Goal: Transaction & Acquisition: Purchase product/service

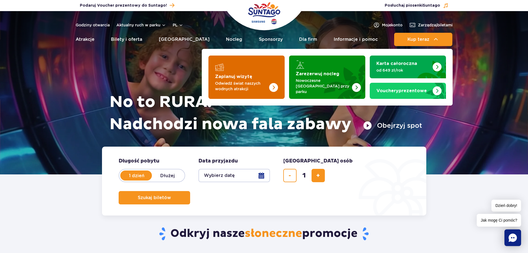
click at [277, 83] on img "Zaplanuj wizytę" at bounding box center [273, 87] width 9 height 9
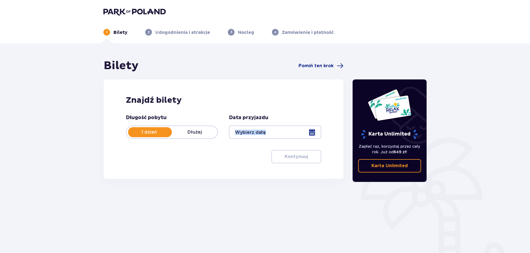
drag, startPoint x: 283, startPoint y: 141, endPoint x: 283, endPoint y: 135, distance: 6.7
click at [283, 135] on div "Długość pobytu 1 dzień Dłużej Data przyjazdu Kontynuuj" at bounding box center [224, 138] width 196 height 49
click at [283, 135] on div at bounding box center [275, 131] width 92 height 13
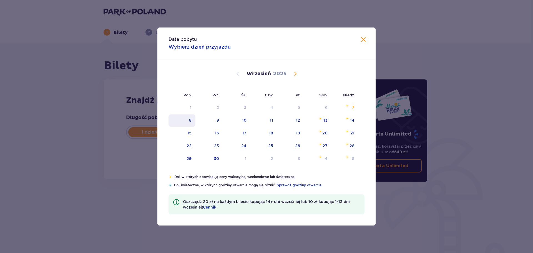
click at [189, 118] on div "8" at bounding box center [190, 120] width 2 height 6
type input "[DATE]"
click at [189, 118] on div "8" at bounding box center [190, 120] width 2 height 6
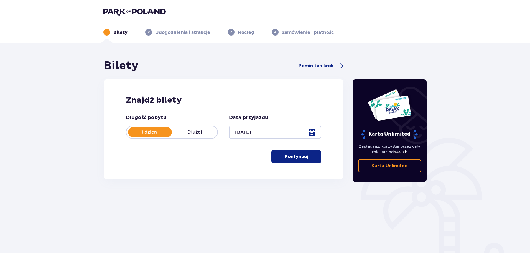
click at [290, 159] on p "Kontynuuj" at bounding box center [296, 156] width 23 height 6
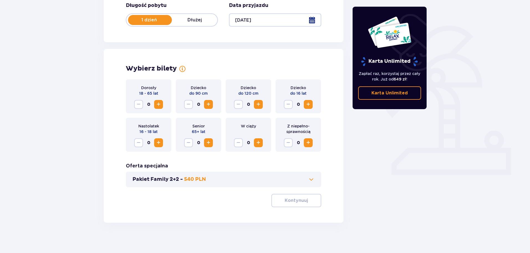
scroll to position [115, 0]
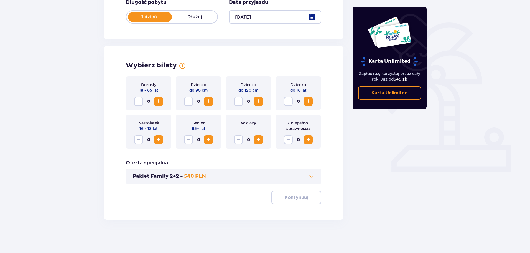
click at [156, 100] on span "Increase" at bounding box center [158, 101] width 7 height 7
click at [158, 144] on button "Increase" at bounding box center [158, 139] width 9 height 9
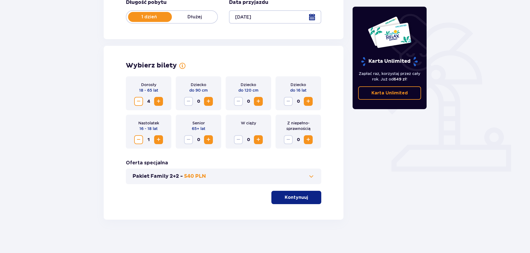
click at [311, 195] on span "button" at bounding box center [309, 197] width 7 height 7
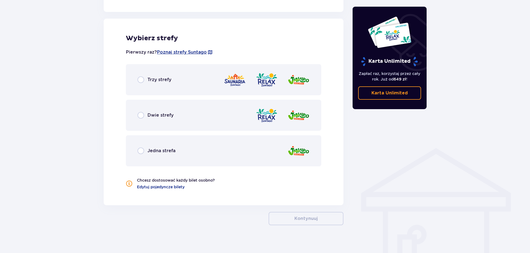
scroll to position [308, 0]
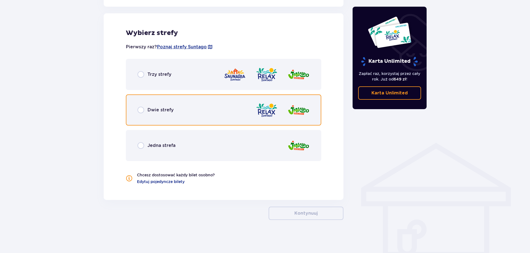
click at [143, 108] on input "radio" at bounding box center [141, 110] width 7 height 7
radio input "true"
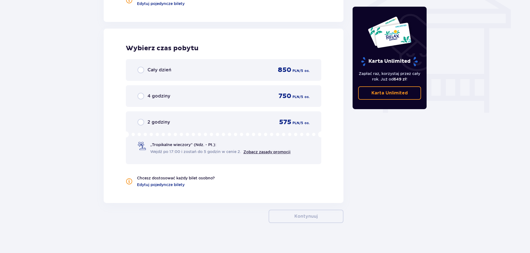
scroll to position [489, 0]
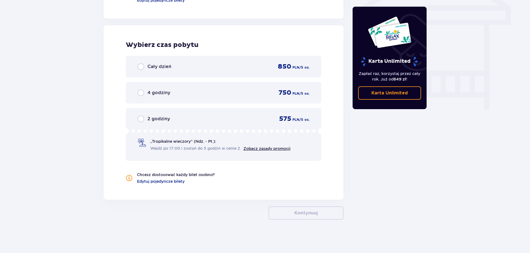
click at [135, 64] on div "Cały dzień 850 PLN / 5 os." at bounding box center [224, 67] width 196 height 22
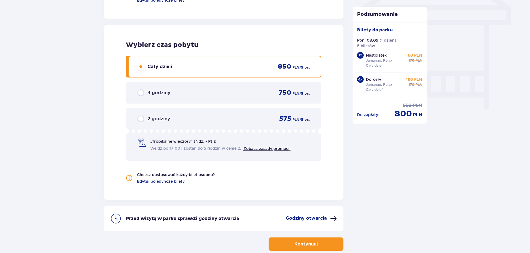
click at [315, 242] on button "Kontynuuj" at bounding box center [306, 243] width 75 height 13
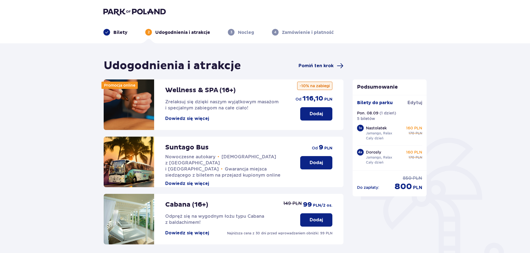
click at [333, 65] on span "Pomiń ten krok" at bounding box center [316, 66] width 35 height 6
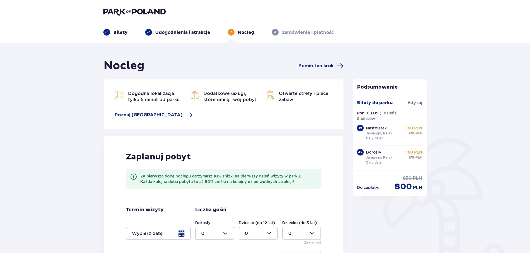
click at [333, 65] on span "Pomiń ten krok" at bounding box center [316, 66] width 35 height 6
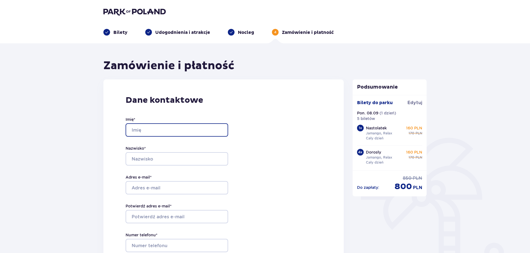
click at [212, 128] on input "Imię *" at bounding box center [177, 129] width 103 height 13
type input "Angelika"
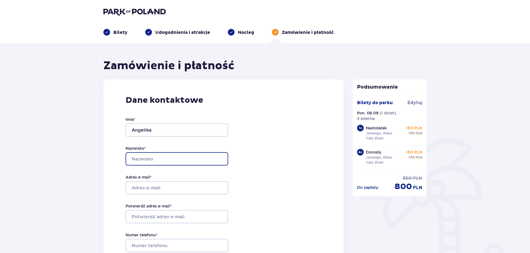
click at [223, 154] on input "Nazwisko *" at bounding box center [177, 158] width 103 height 13
type input "Mańko"
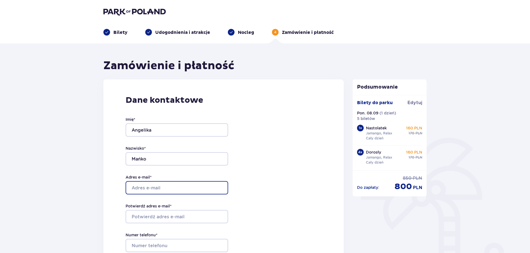
click at [160, 191] on input "Adres e-mail *" at bounding box center [177, 187] width 103 height 13
type input "[EMAIL_ADDRESS][DOMAIN_NAME]"
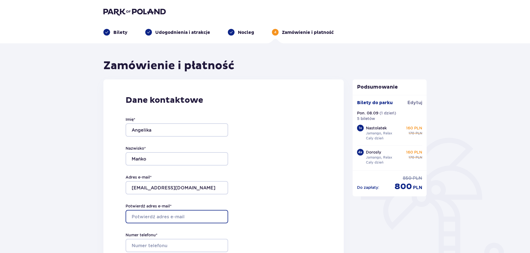
click at [189, 212] on input "Potwierdź adres e-mail *" at bounding box center [177, 216] width 103 height 13
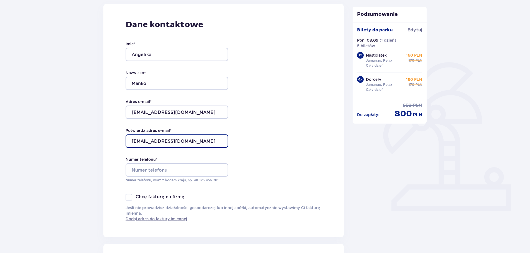
scroll to position [77, 0]
type input "[EMAIL_ADDRESS][DOMAIN_NAME]"
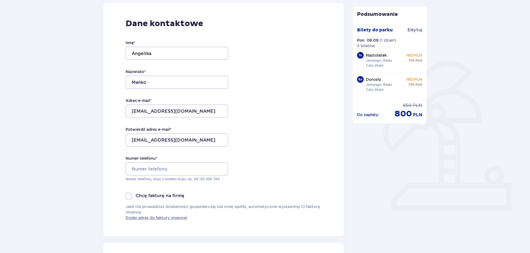
click at [199, 161] on div "Numer telefonu * Numer telefonu, wraz z kodem kraju, np. 48 ​123 ​456 ​789" at bounding box center [177, 168] width 103 height 26
click at [200, 166] on input "Numer telefonu *" at bounding box center [177, 168] width 103 height 13
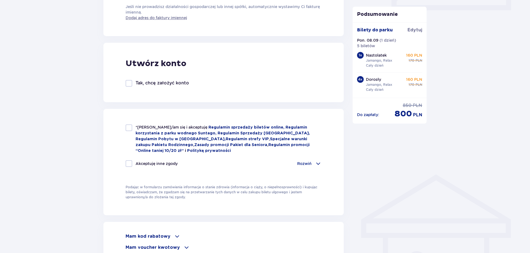
scroll to position [275, 0]
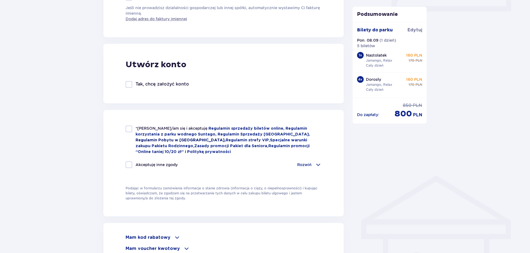
type input "48 577 433 917"
click at [136, 139] on link "Regulamin Pobytu w [GEOGRAPHIC_DATA] ," at bounding box center [181, 140] width 90 height 4
click at [126, 132] on div at bounding box center [129, 128] width 7 height 7
checkbox input "true"
click at [132, 159] on div "*Zapoznałem/am się i akceptuję Regulamin sprzedaży biletów online, Regulamin ko…" at bounding box center [224, 149] width 196 height 49
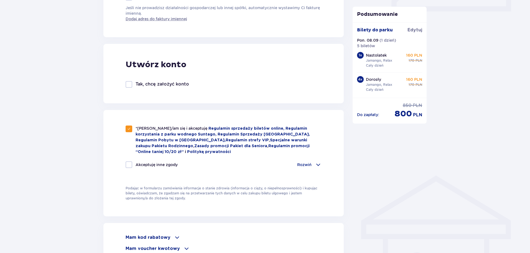
click at [131, 163] on div at bounding box center [129, 164] width 7 height 7
checkbox input "true"
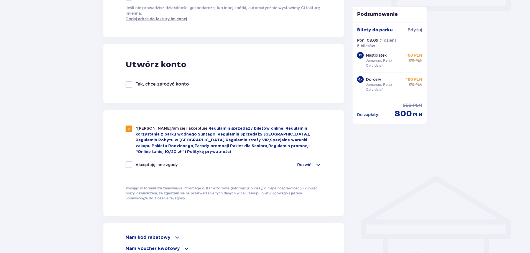
checkbox input "true"
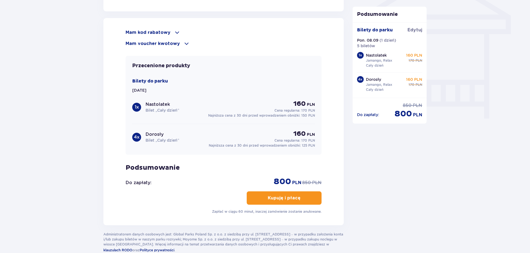
scroll to position [478, 0]
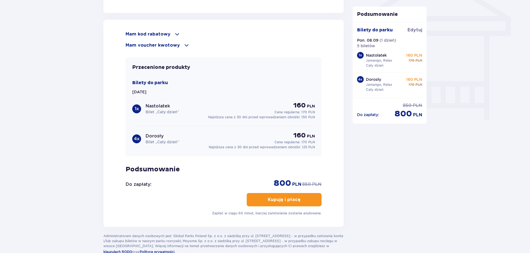
click at [272, 197] on p "Kupuję i płacę" at bounding box center [284, 199] width 33 height 6
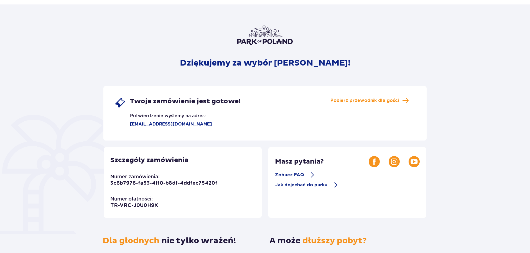
scroll to position [36, 0]
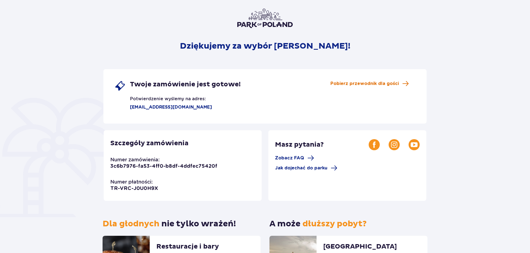
click at [391, 85] on span "Pobierz przewodnik dla gości" at bounding box center [365, 83] width 69 height 6
